Goal: Transaction & Acquisition: Book appointment/travel/reservation

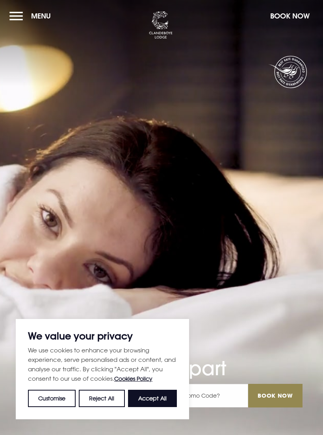
click at [171, 400] on button "Accept All" at bounding box center [152, 398] width 49 height 17
checkbox input "true"
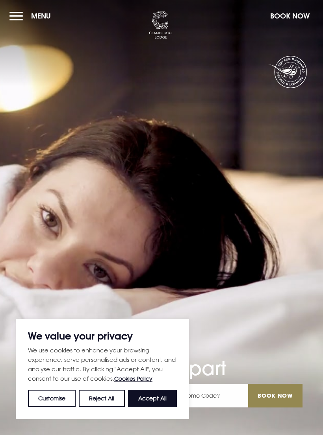
checkbox input "true"
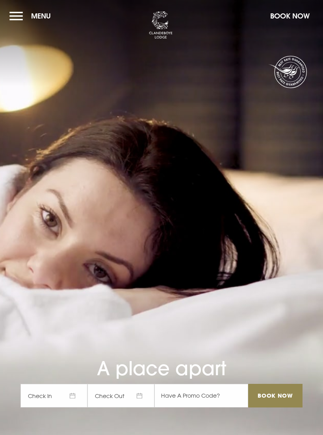
click at [62, 406] on span "Check In" at bounding box center [53, 396] width 67 height 24
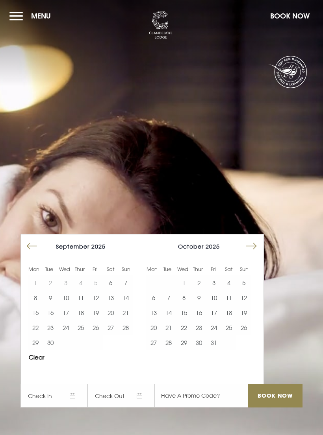
click at [77, 305] on button "11" at bounding box center [80, 297] width 15 height 15
click at [92, 305] on button "12" at bounding box center [95, 297] width 15 height 15
click at [274, 408] on input "Book Now" at bounding box center [275, 396] width 54 height 24
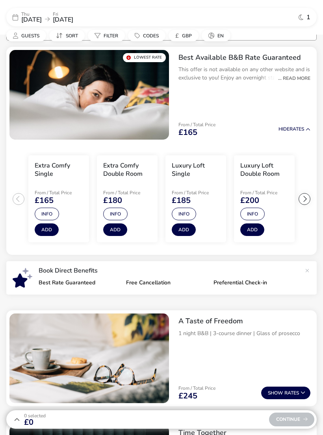
scroll to position [67, 0]
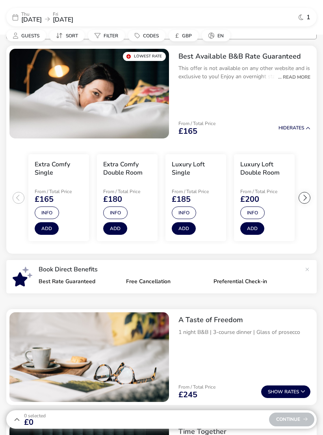
click at [44, 212] on button "Info" at bounding box center [47, 213] width 24 height 13
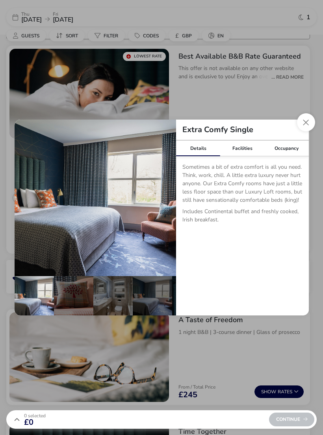
click at [234, 147] on div "Facilities" at bounding box center [242, 148] width 44 height 16
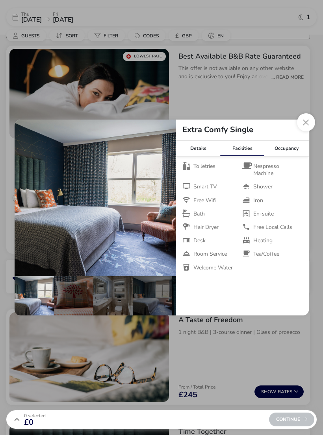
click at [279, 149] on div "Occupancy" at bounding box center [286, 148] width 44 height 16
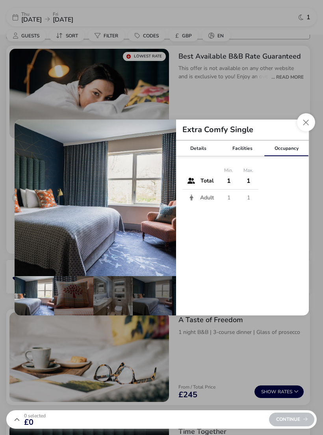
click at [201, 153] on div "Details" at bounding box center [198, 148] width 44 height 16
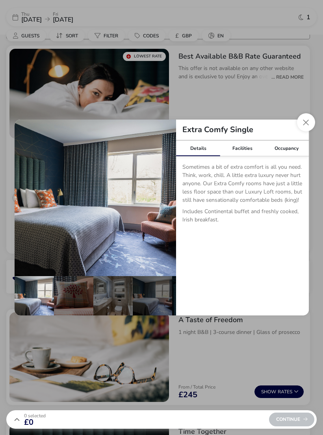
click at [245, 148] on div "Facilities" at bounding box center [242, 148] width 44 height 16
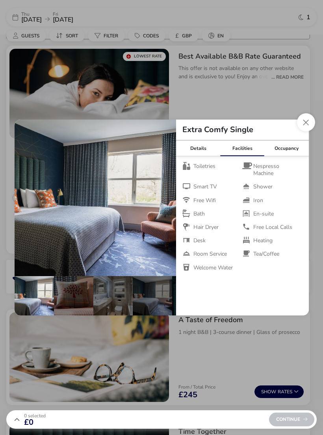
click at [310, 121] on button "Close dialog" at bounding box center [306, 122] width 18 height 18
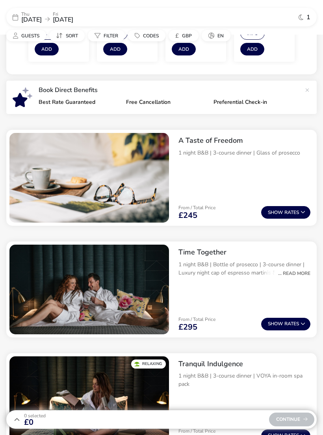
scroll to position [282, 0]
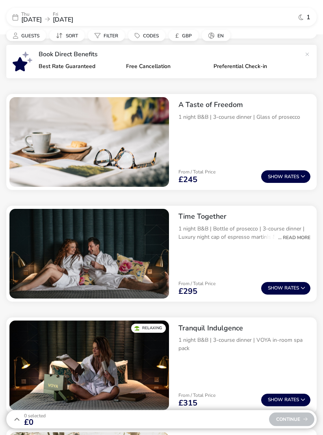
click at [298, 236] on div "... Read More" at bounding box center [292, 237] width 36 height 7
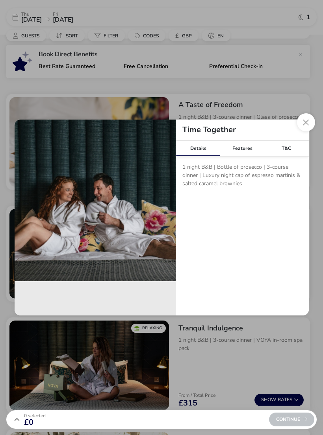
click at [250, 151] on div "Features" at bounding box center [242, 148] width 44 height 16
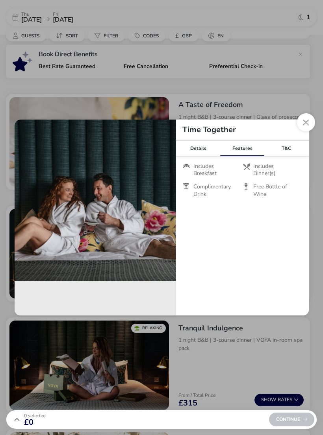
click at [311, 131] on button "Close modal" at bounding box center [306, 122] width 18 height 18
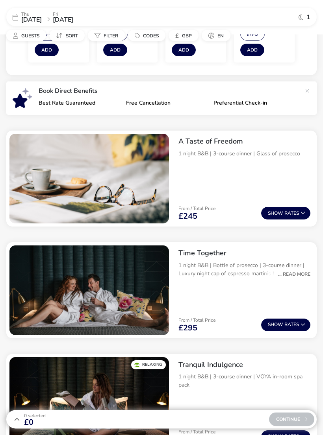
scroll to position [0, 0]
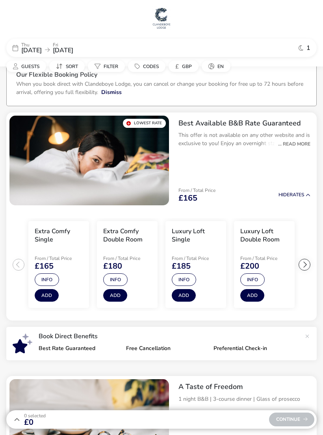
click at [298, 196] on button "Hide Rates" at bounding box center [294, 194] width 32 height 5
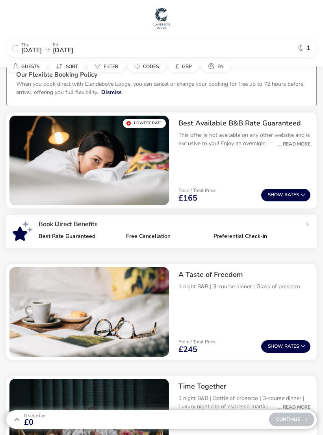
click at [33, 181] on img "1 / 1" at bounding box center [88, 161] width 159 height 90
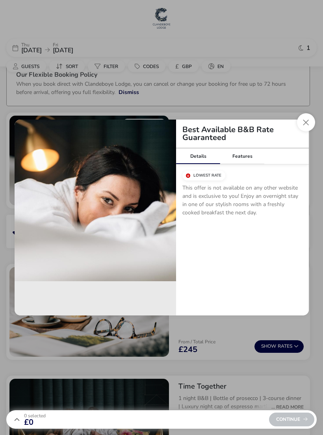
click at [314, 125] on button "Close modal" at bounding box center [306, 122] width 18 height 18
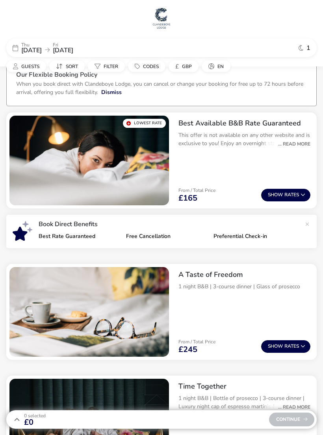
click at [45, 185] on img "1 / 1" at bounding box center [88, 161] width 159 height 90
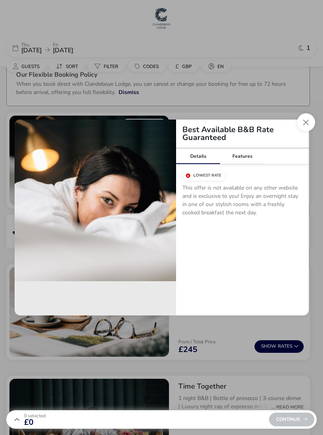
click at [308, 124] on button "Close modal" at bounding box center [306, 122] width 18 height 18
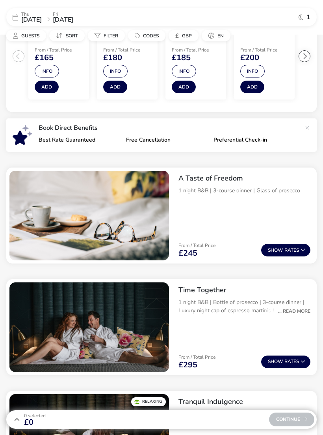
scroll to position [208, 0]
click at [296, 250] on button "Show Rates" at bounding box center [285, 250] width 49 height 13
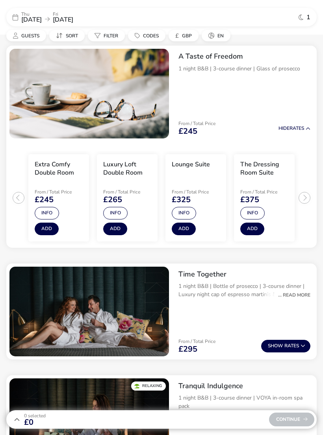
scroll to position [336, 0]
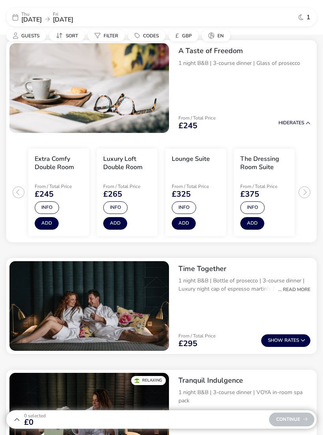
click at [43, 205] on button "Info" at bounding box center [47, 207] width 24 height 13
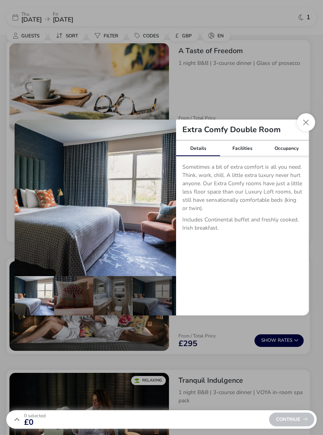
click at [248, 148] on div "Facilities" at bounding box center [242, 148] width 44 height 16
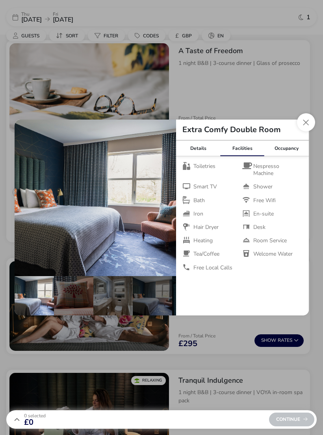
click at [290, 155] on div "Occupancy" at bounding box center [286, 148] width 44 height 16
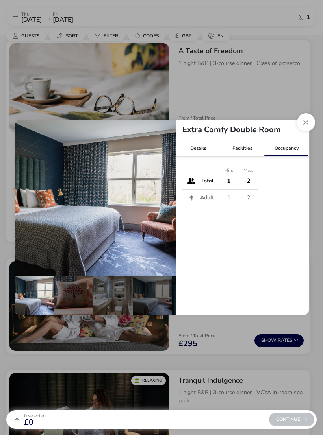
click at [194, 155] on div "Details" at bounding box center [198, 148] width 44 height 16
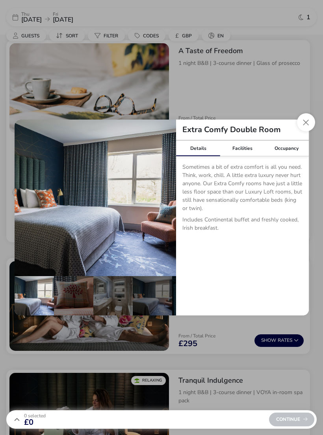
click at [306, 125] on button "Close dialog" at bounding box center [306, 122] width 18 height 18
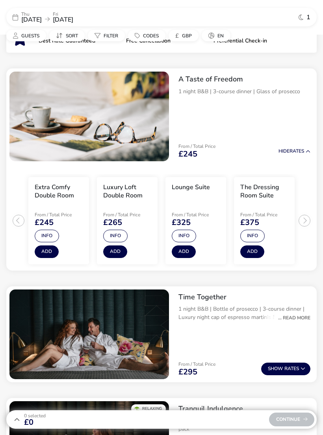
scroll to position [271, 0]
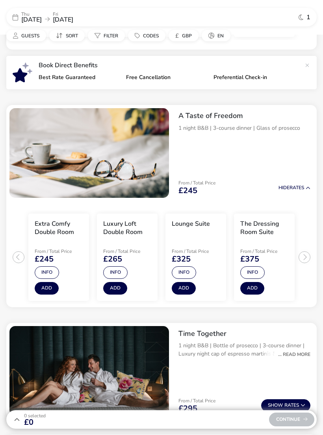
click at [294, 185] on button "Hide Rates" at bounding box center [294, 187] width 32 height 5
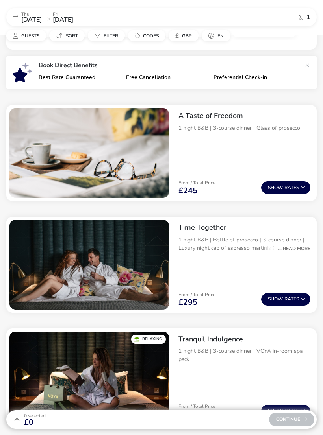
click at [297, 184] on button "Show Rates" at bounding box center [285, 187] width 49 height 13
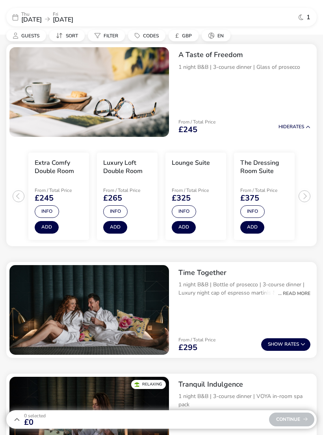
scroll to position [336, 0]
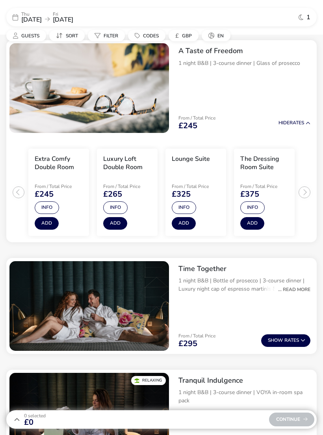
click at [42, 203] on button "Info" at bounding box center [47, 207] width 24 height 13
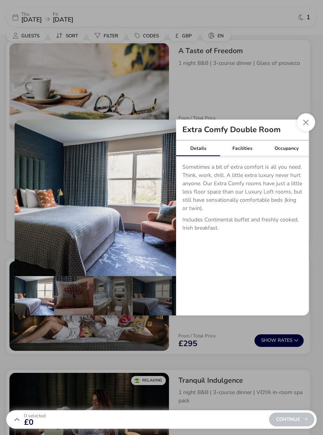
click at [245, 149] on div "Facilities" at bounding box center [242, 148] width 44 height 16
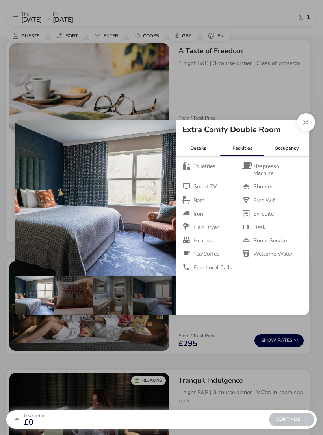
click at [308, 130] on button "Close dialog" at bounding box center [306, 122] width 18 height 18
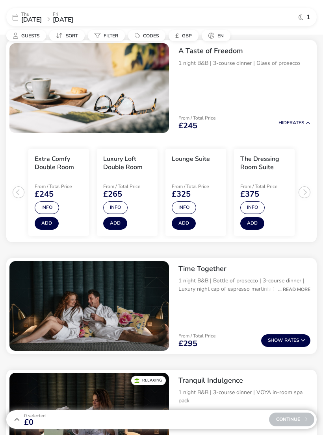
click at [44, 218] on button "Add" at bounding box center [47, 223] width 24 height 13
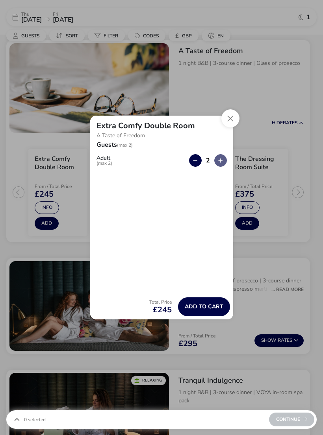
click at [202, 316] on button "Add to cart" at bounding box center [204, 306] width 52 height 19
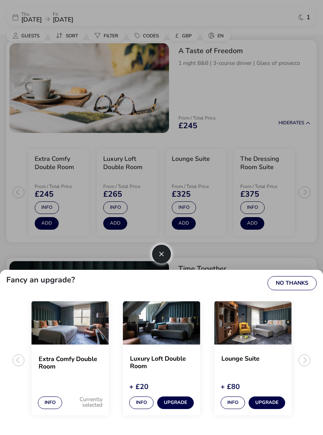
click at [301, 290] on button "No Thanks" at bounding box center [291, 283] width 49 height 14
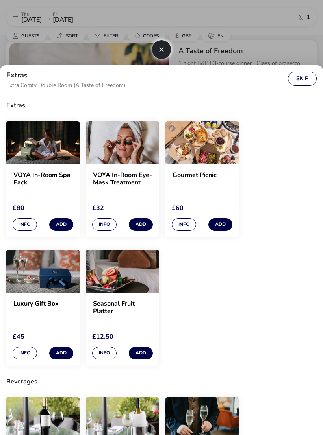
click at [305, 79] on button "Skip" at bounding box center [302, 79] width 29 height 14
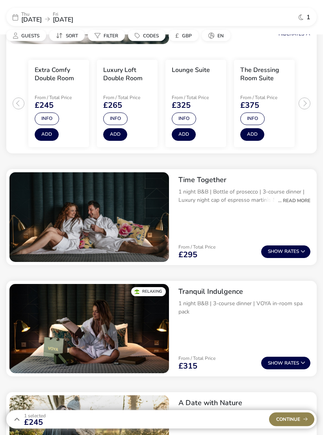
scroll to position [470, 0]
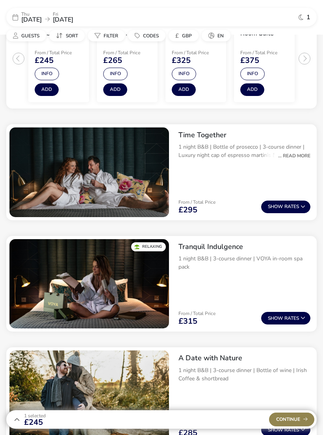
click at [151, 429] on div "1 Selected £245 Continue" at bounding box center [161, 419] width 310 height 18
click at [22, 426] on div "1 Selected £245" at bounding box center [29, 419] width 33 height 13
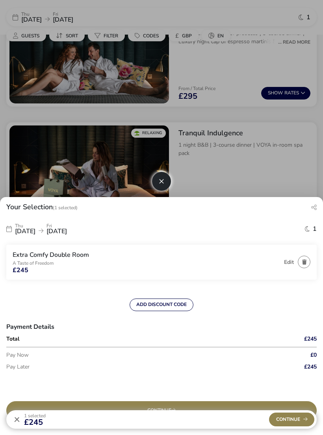
scroll to position [583, 0]
click at [296, 156] on div at bounding box center [161, 217] width 323 height 435
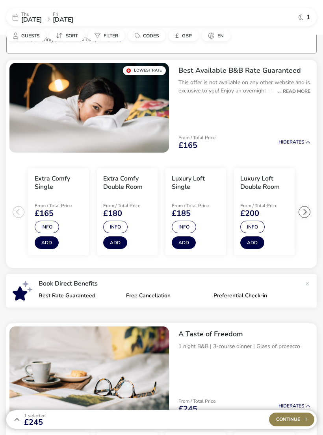
scroll to position [0, 0]
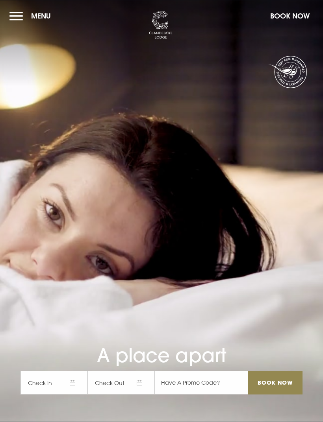
click at [25, 24] on button "Menu" at bounding box center [31, 15] width 45 height 17
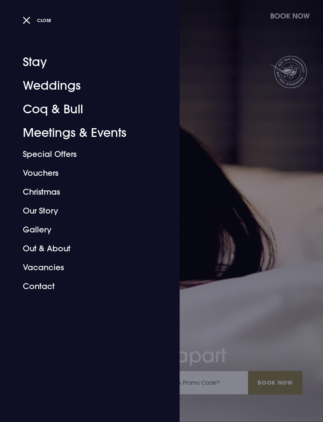
click at [294, 161] on div at bounding box center [161, 211] width 323 height 422
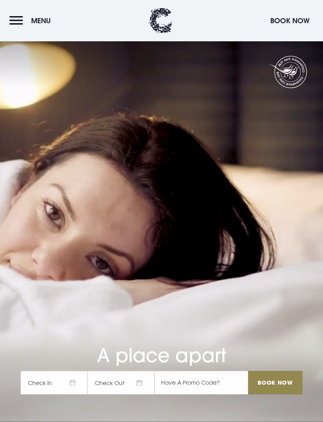
click at [15, 24] on button "Menu" at bounding box center [31, 20] width 45 height 17
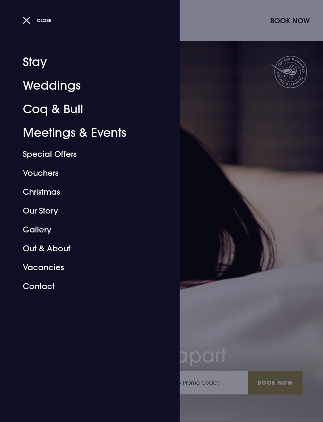
click at [40, 107] on link "Coq & Bull" at bounding box center [85, 110] width 124 height 24
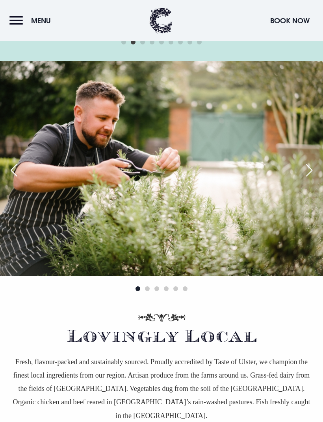
scroll to position [2005, 0]
